Goal: Task Accomplishment & Management: Manage account settings

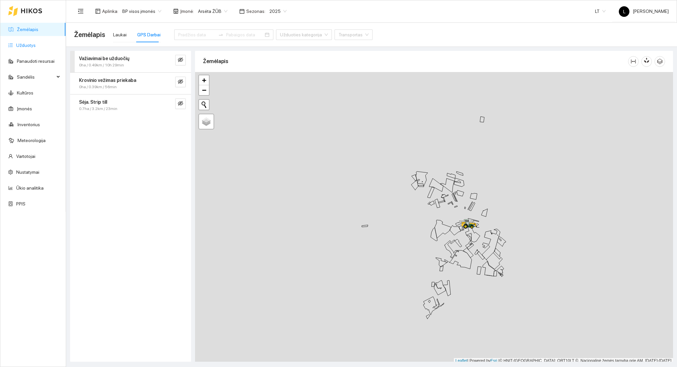
click at [35, 43] on link "Užduotys" at bounding box center [25, 45] width 19 height 5
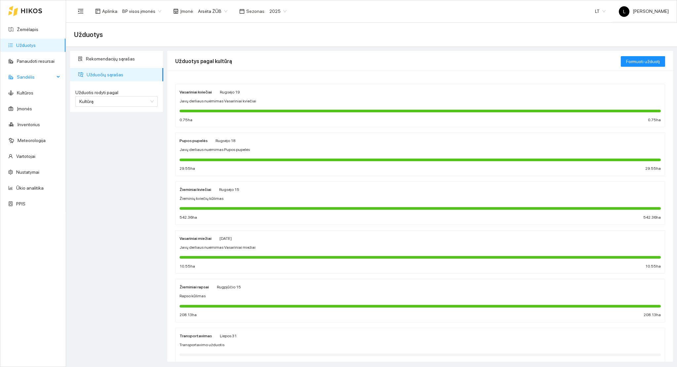
click at [55, 76] on div "Sandėlis" at bounding box center [32, 76] width 65 height 13
drag, startPoint x: 36, startPoint y: 237, endPoint x: 40, endPoint y: 239, distance: 4.6
click at [36, 237] on link "Inventorius" at bounding box center [29, 235] width 22 height 5
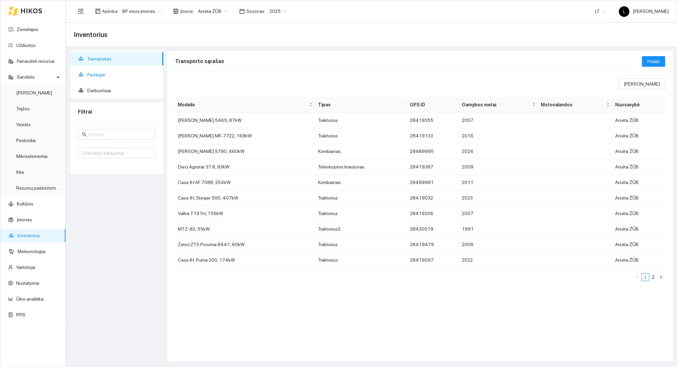
click at [102, 76] on span "Padargai" at bounding box center [122, 74] width 71 height 13
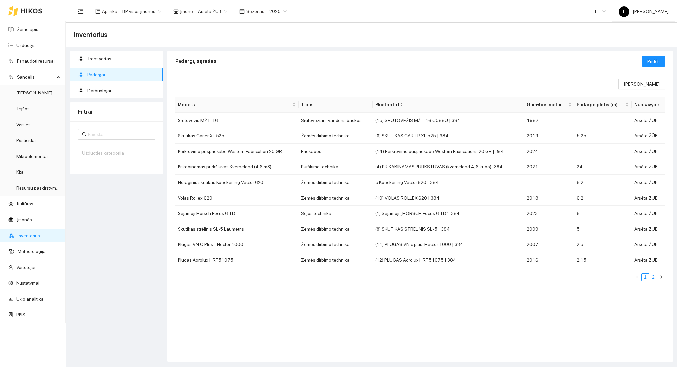
click at [654, 276] on link "2" at bounding box center [652, 277] width 7 height 7
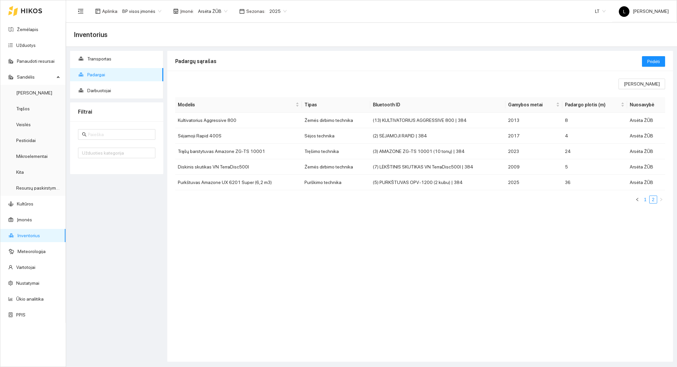
click at [644, 200] on link "1" at bounding box center [644, 199] width 7 height 7
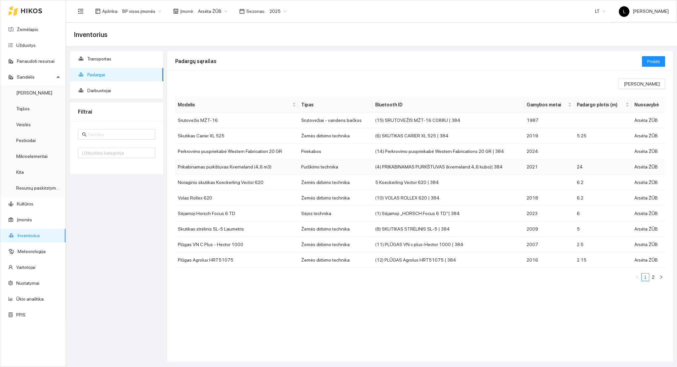
click at [268, 168] on td "Prikabinamas purkštuvas Kverneland (4,6 m3)" at bounding box center [236, 167] width 123 height 16
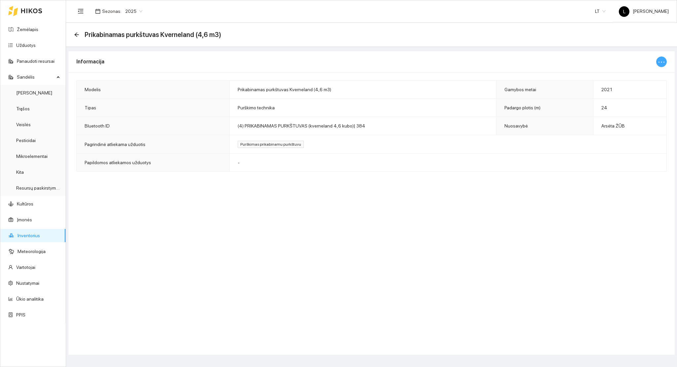
click at [664, 63] on icon "ellipsis" at bounding box center [661, 62] width 8 height 8
click at [638, 73] on span "Keisti informaciją" at bounding box center [647, 75] width 34 height 7
type input "Prikabinamas purkštuvas Kverneland (4,6 m3)"
type input "2021"
type input "24"
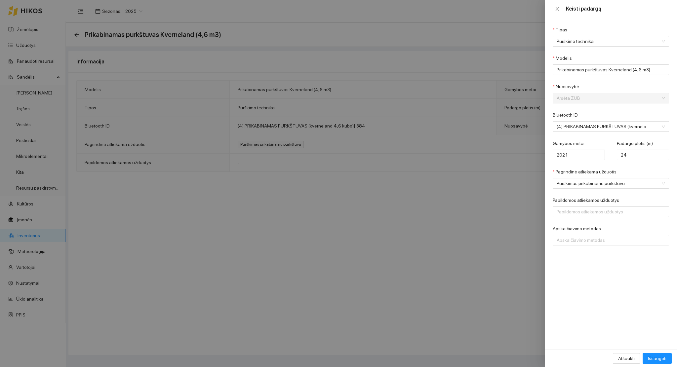
click at [409, 269] on div at bounding box center [338, 183] width 677 height 367
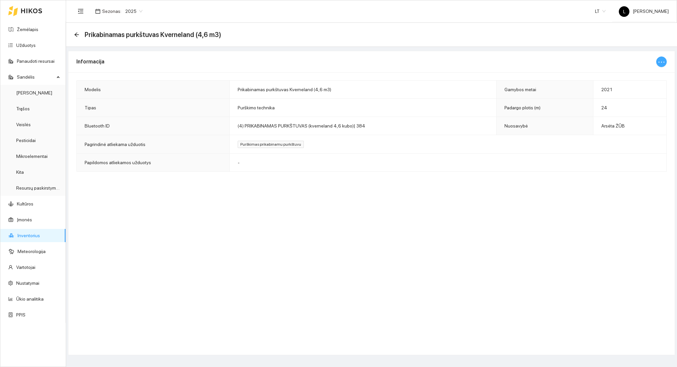
click at [661, 62] on icon "ellipsis" at bounding box center [661, 62] width 8 height 8
click at [653, 73] on span "Keisti informaciją" at bounding box center [647, 75] width 34 height 7
type input "Prikabinamas purkštuvas Kverneland (4,6 m3)"
type input "2021"
type input "24"
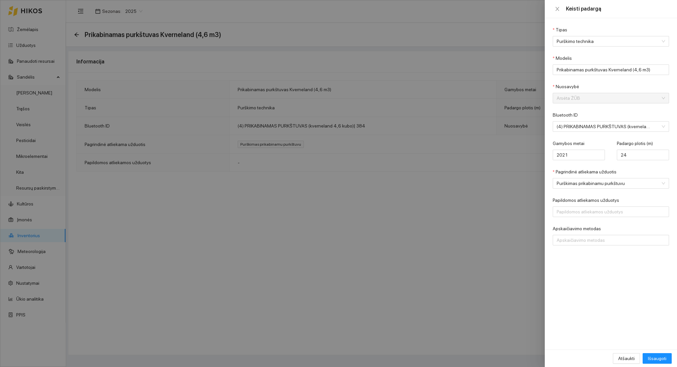
click at [425, 155] on div at bounding box center [338, 183] width 677 height 367
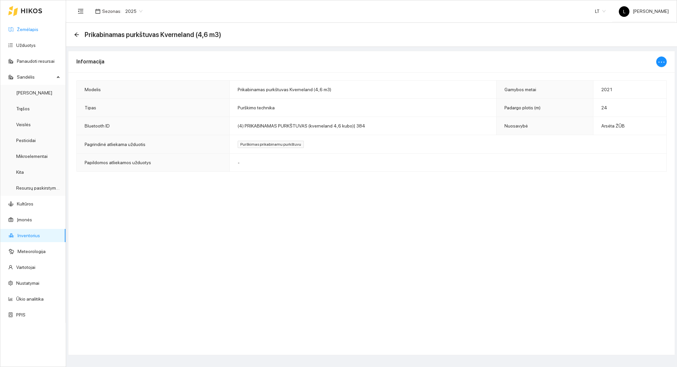
click at [19, 28] on link "Žemėlapis" at bounding box center [27, 29] width 21 height 5
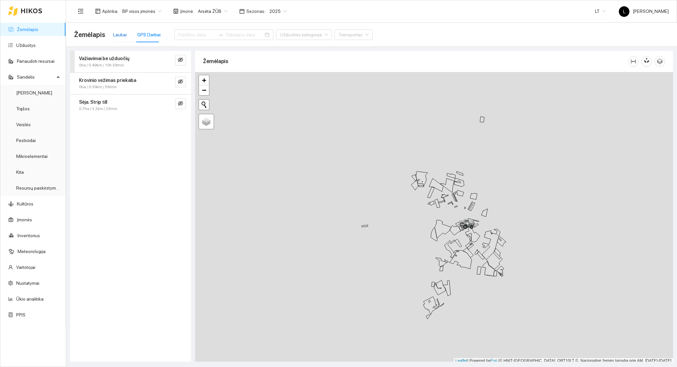
click at [123, 37] on div "Laukai" at bounding box center [120, 34] width 14 height 7
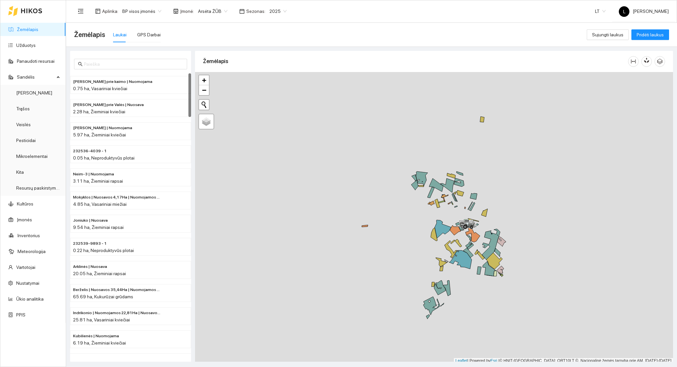
click at [38, 32] on link "Žemėlapis" at bounding box center [27, 29] width 21 height 5
click at [30, 236] on link "Inventorius" at bounding box center [29, 235] width 22 height 5
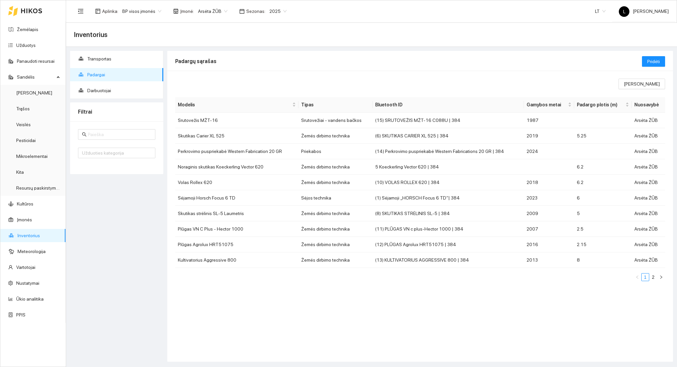
drag, startPoint x: 652, startPoint y: 278, endPoint x: 647, endPoint y: 276, distance: 5.2
click at [652, 278] on link "2" at bounding box center [652, 277] width 7 height 7
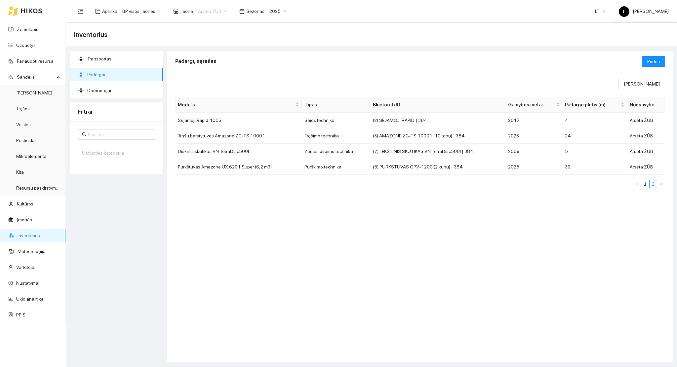
click at [204, 10] on span "Arsėta ŽŪB" at bounding box center [212, 11] width 29 height 10
click at [220, 55] on div "Mūšos aruodai KOOP (SKAPIŠKIS)" at bounding box center [229, 56] width 69 height 7
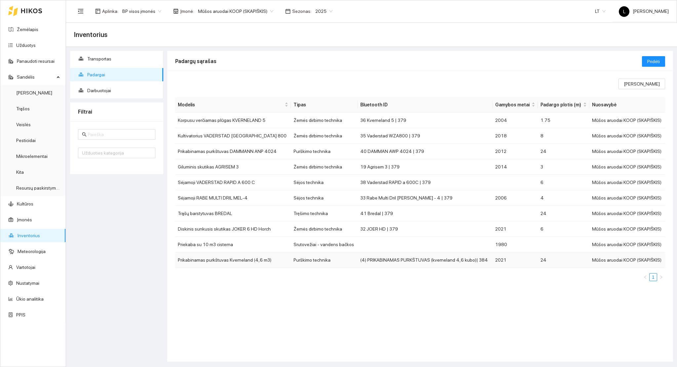
click at [446, 258] on td "(4) PRIKABINAMAS PURKŠTUVAS (kverneland 4,6 kubo)| 384" at bounding box center [424, 260] width 135 height 16
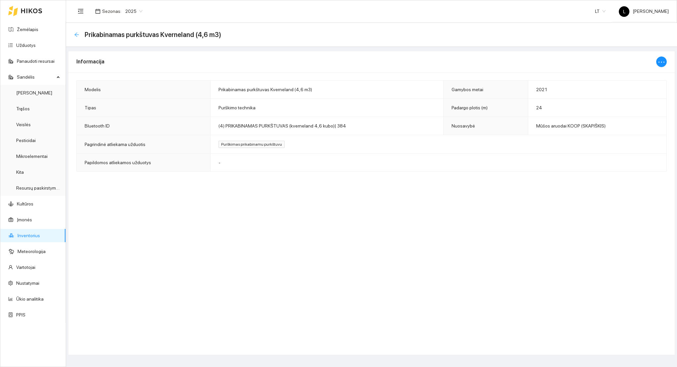
click at [77, 33] on icon "arrow-left" at bounding box center [76, 34] width 5 height 5
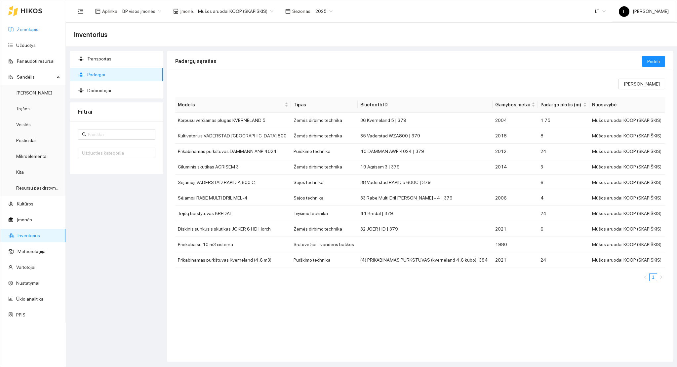
click at [30, 29] on link "Žemėlapis" at bounding box center [27, 29] width 21 height 5
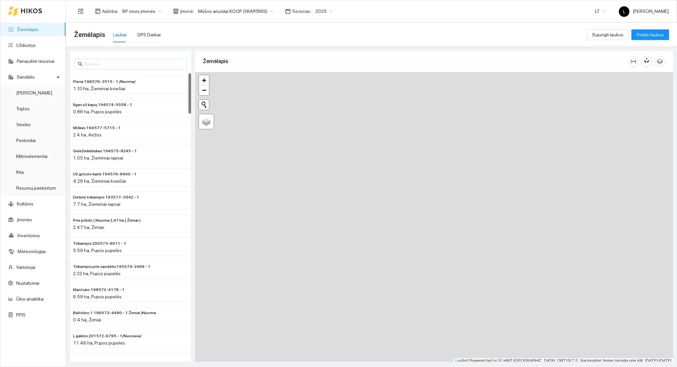
click at [32, 27] on link "Žemėlapis" at bounding box center [27, 29] width 21 height 5
click at [26, 44] on link "Užduotys" at bounding box center [25, 45] width 19 height 5
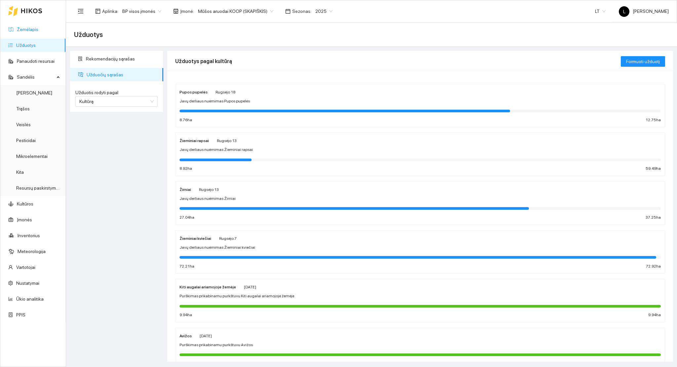
click at [38, 27] on link "Žemėlapis" at bounding box center [27, 29] width 21 height 5
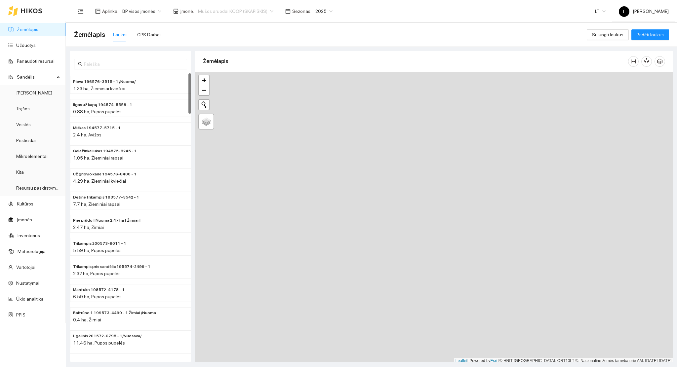
click at [256, 6] on span "Mūšos aruodai KOOP (SKAPIŠKIS)" at bounding box center [235, 11] width 75 height 10
click at [226, 33] on div "Arsėta ŽŪB" at bounding box center [232, 34] width 75 height 7
